Goal: Task Accomplishment & Management: Complete application form

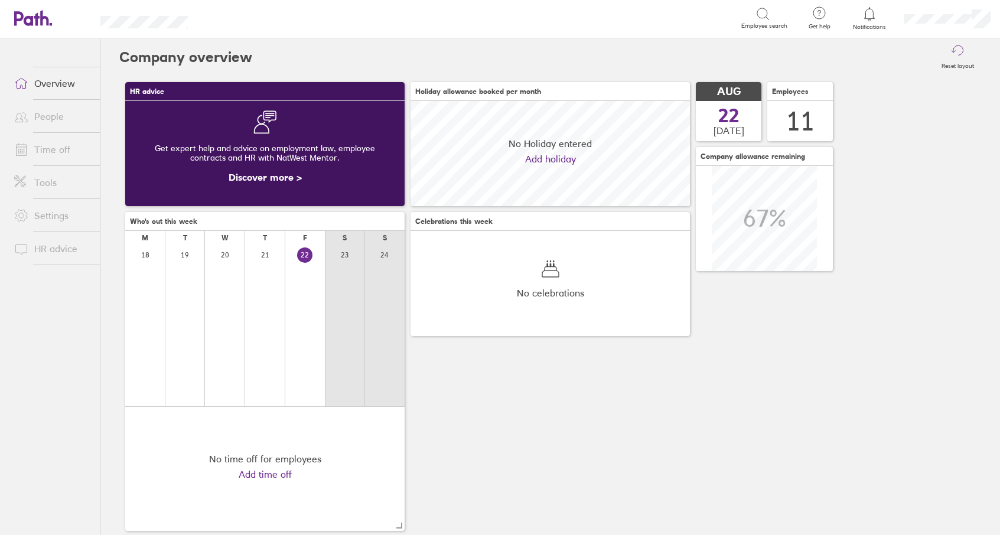
scroll to position [105, 280]
click at [55, 148] on link "Time off" at bounding box center [52, 150] width 95 height 24
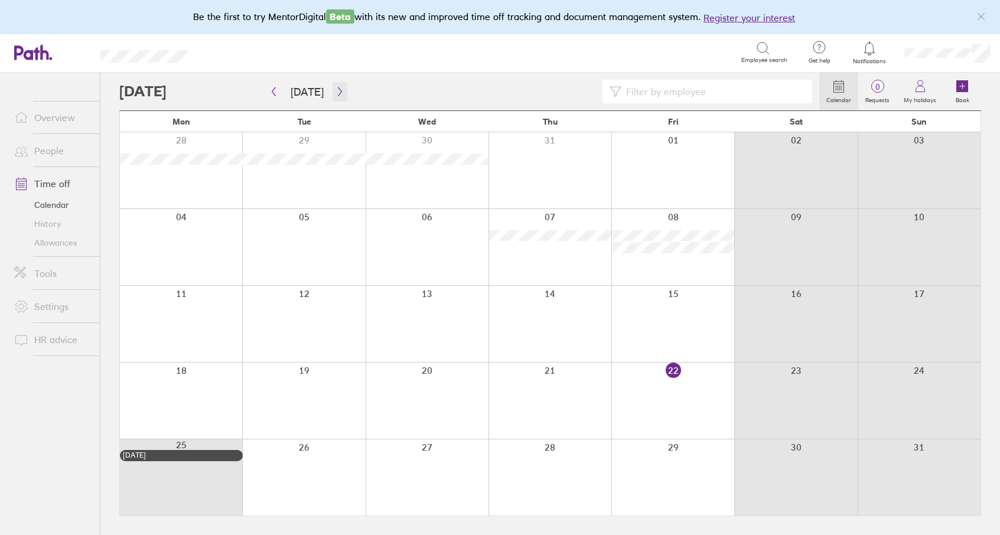
click at [336, 90] on icon "button" at bounding box center [340, 91] width 9 height 9
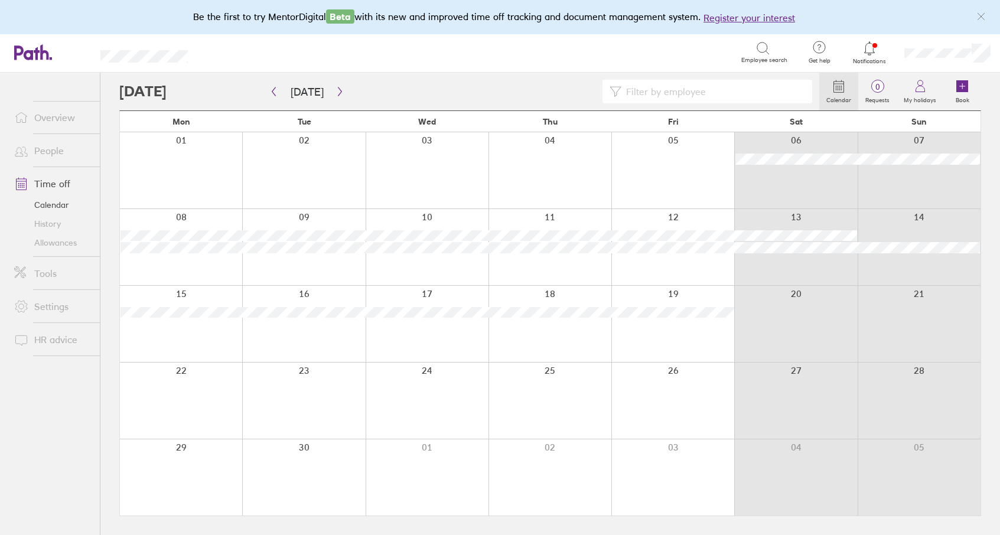
click at [210, 163] on div at bounding box center [181, 170] width 122 height 76
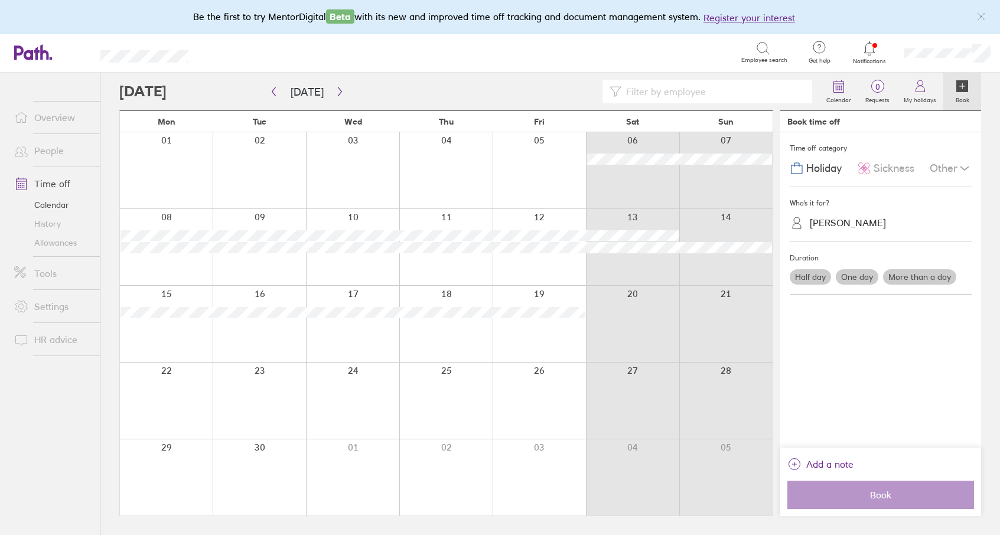
click at [845, 223] on div "[PERSON_NAME]" at bounding box center [848, 222] width 76 height 11
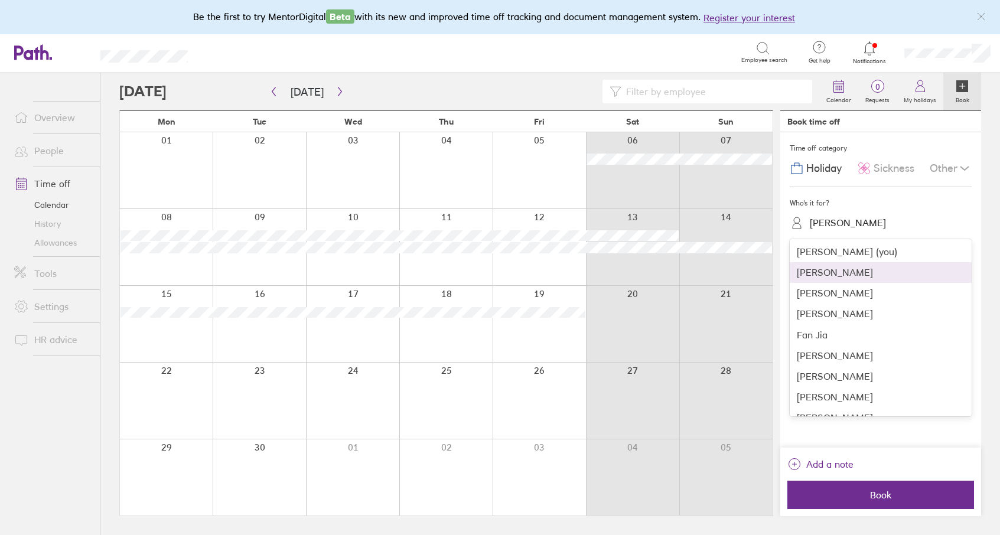
click at [828, 267] on div "[PERSON_NAME]" at bounding box center [881, 272] width 182 height 21
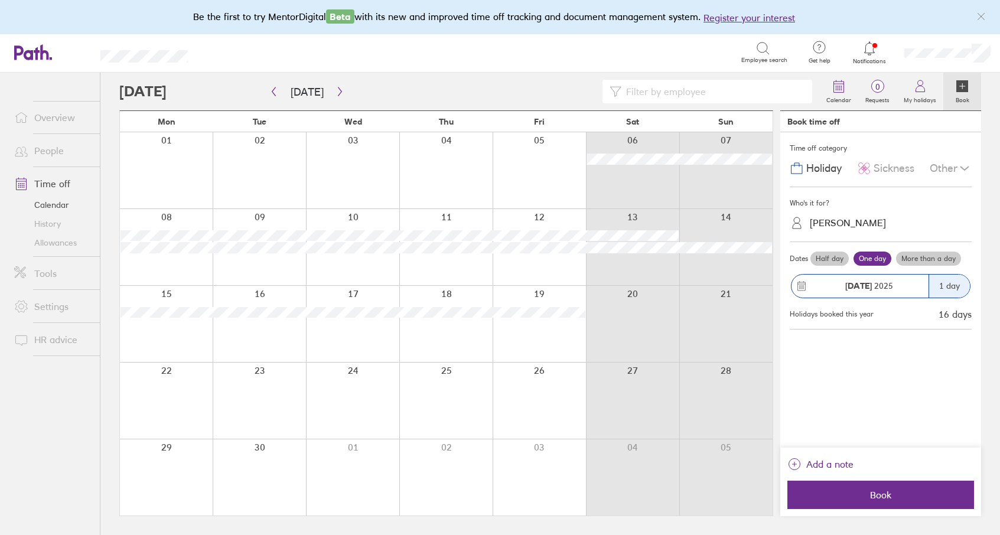
click at [914, 255] on label "More than a day" at bounding box center [928, 259] width 65 height 14
click at [0, 0] on input "More than a day" at bounding box center [0, 0] width 0 height 0
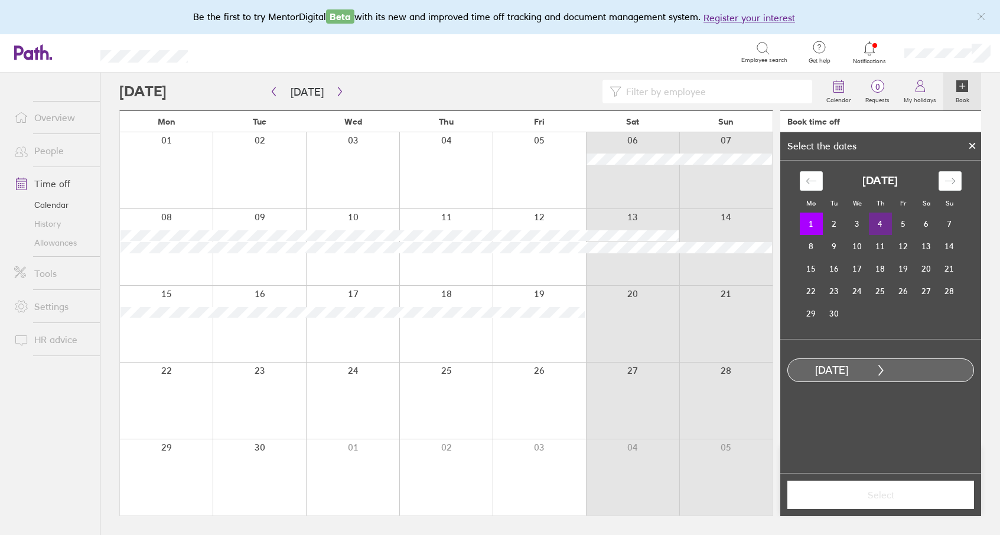
click at [880, 220] on td "4" at bounding box center [880, 224] width 23 height 22
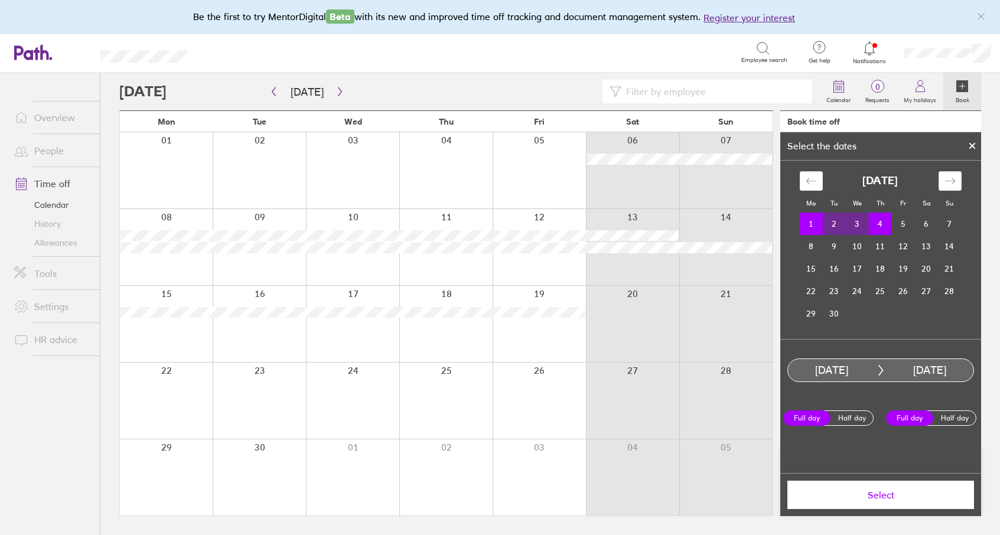
click at [893, 495] on span "Select" at bounding box center [881, 495] width 170 height 11
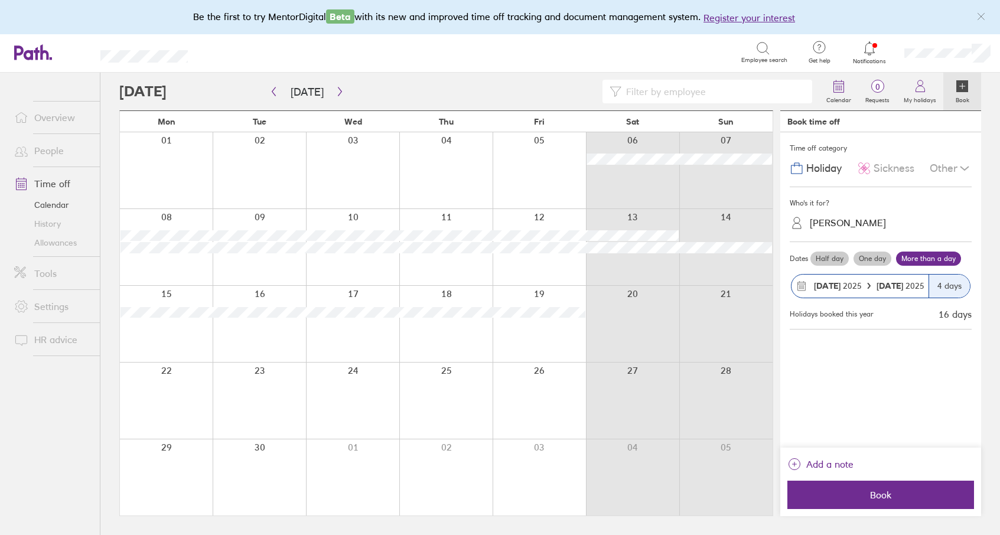
click at [834, 166] on span "Holiday" at bounding box center [824, 169] width 35 height 12
click at [953, 169] on div "Other" at bounding box center [951, 168] width 42 height 22
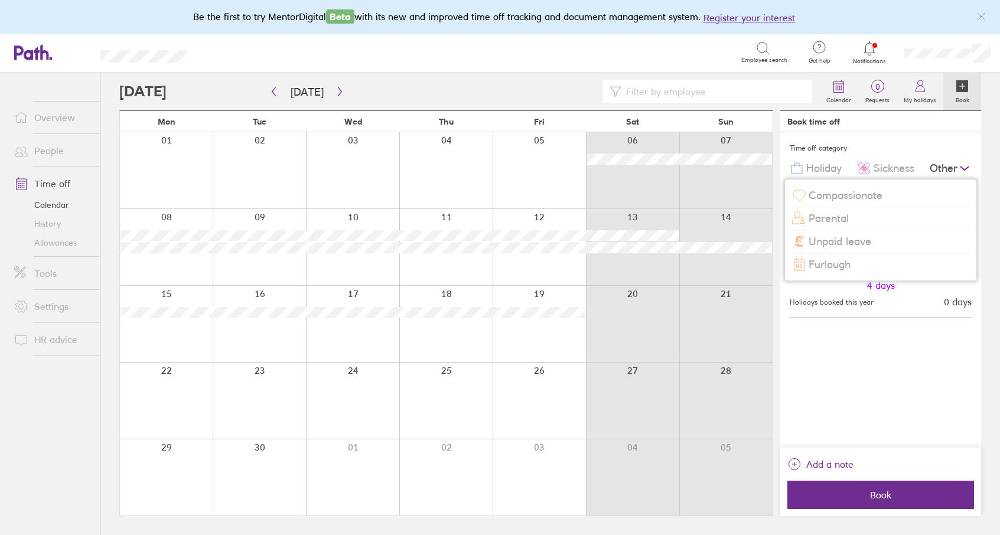
click at [855, 240] on span "Unpaid leave" at bounding box center [840, 242] width 63 height 12
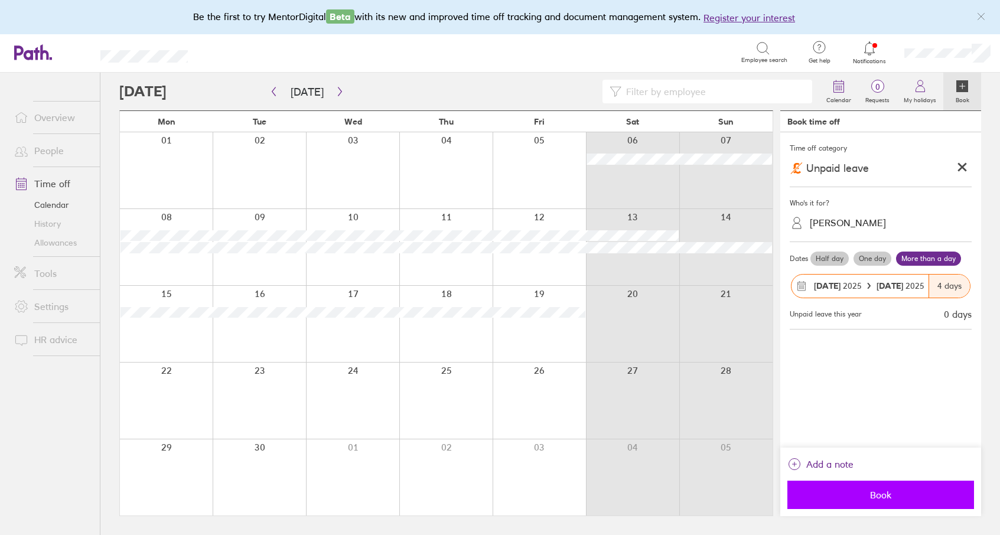
click at [867, 490] on span "Book" at bounding box center [881, 495] width 170 height 11
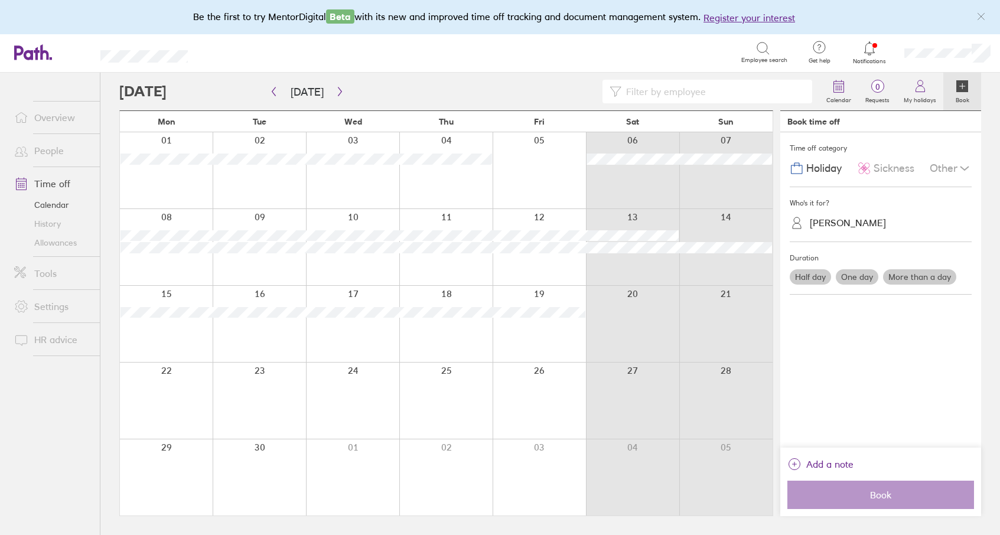
click at [70, 246] on link "Allowances" at bounding box center [52, 242] width 95 height 19
